Goal: Task Accomplishment & Management: Complete application form

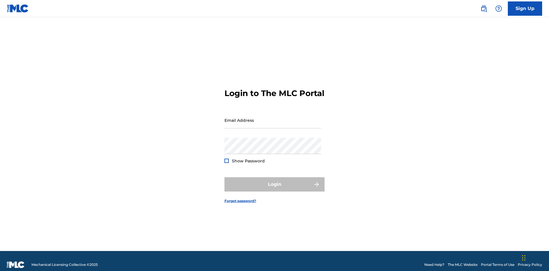
scroll to position [7, 0]
click at [273, 118] on input "Email Address" at bounding box center [273, 120] width 97 height 16
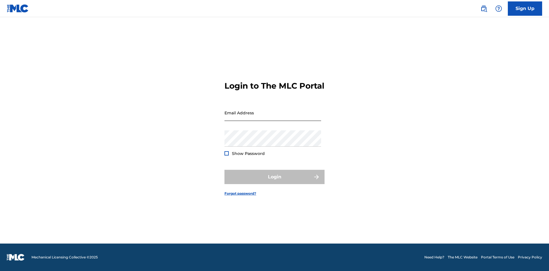
scroll to position [7, 0]
type input "Duke.McTesterson@gmail.com"
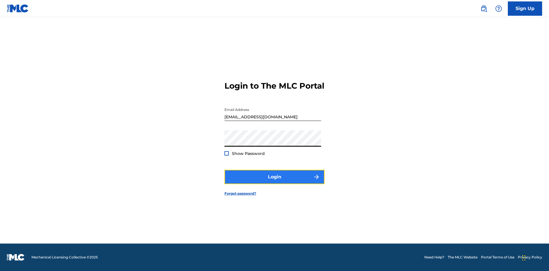
click at [275, 182] on button "Login" at bounding box center [275, 177] width 100 height 14
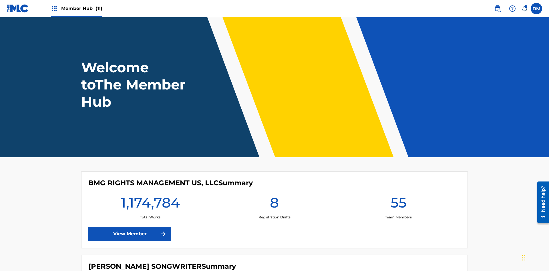
click at [82, 8] on span "Member Hub (11)" at bounding box center [81, 8] width 41 height 7
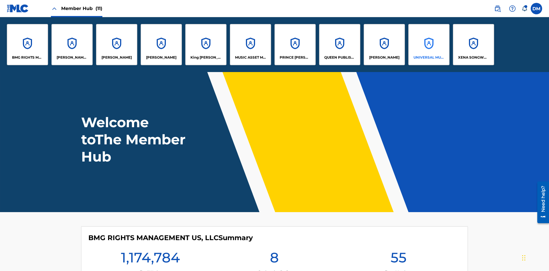
click at [429, 58] on p "UNIVERSAL MUSIC PUB GROUP" at bounding box center [429, 57] width 31 height 5
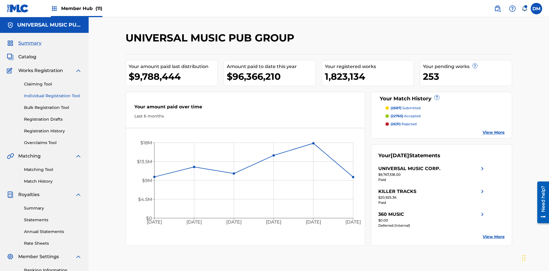
click at [53, 93] on link "Individual Registration Tool" at bounding box center [53, 96] width 58 height 6
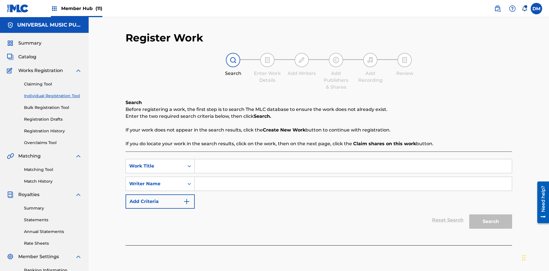
scroll to position [84, 0]
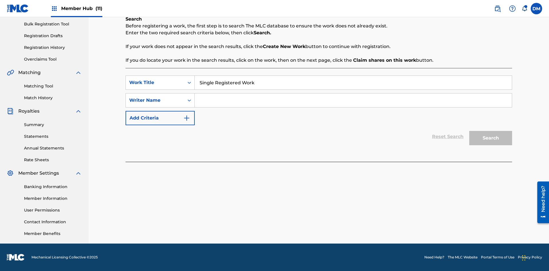
type input "Single Registered Work"
click at [353, 100] on input "Search Form" at bounding box center [353, 101] width 317 height 14
type input "QWERTYUIOP"
click at [491, 138] on button "Search" at bounding box center [491, 138] width 43 height 14
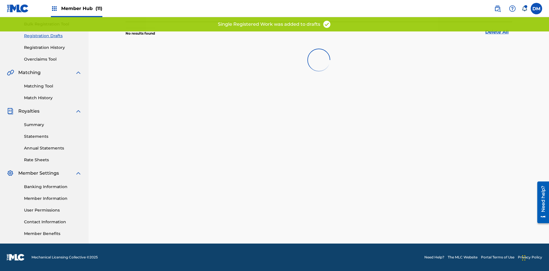
scroll to position [164, 0]
